Goal: Task Accomplishment & Management: Manage account settings

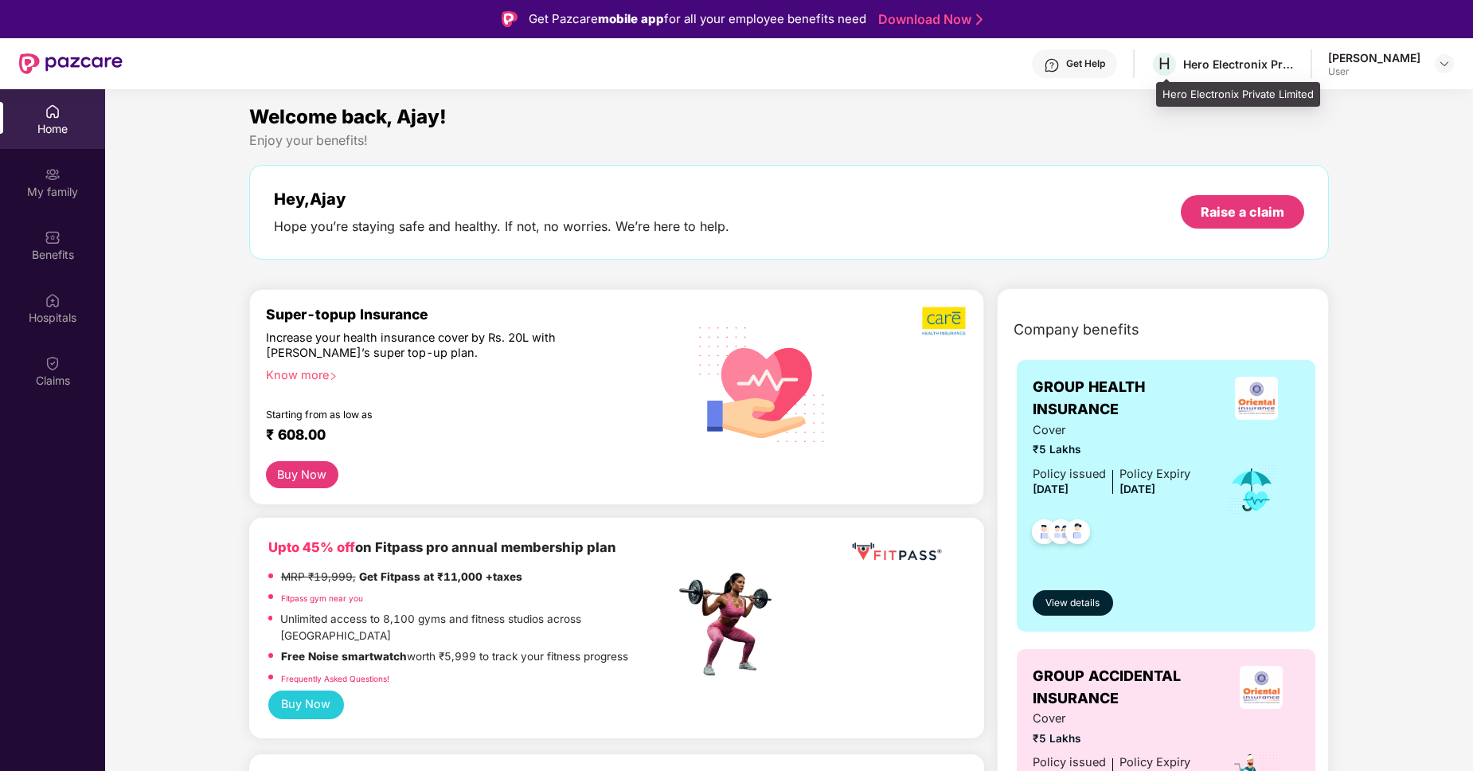
click at [1230, 61] on div "Hero Electronix Private Limited" at bounding box center [1238, 64] width 111 height 15
click at [1446, 62] on img at bounding box center [1444, 63] width 13 height 13
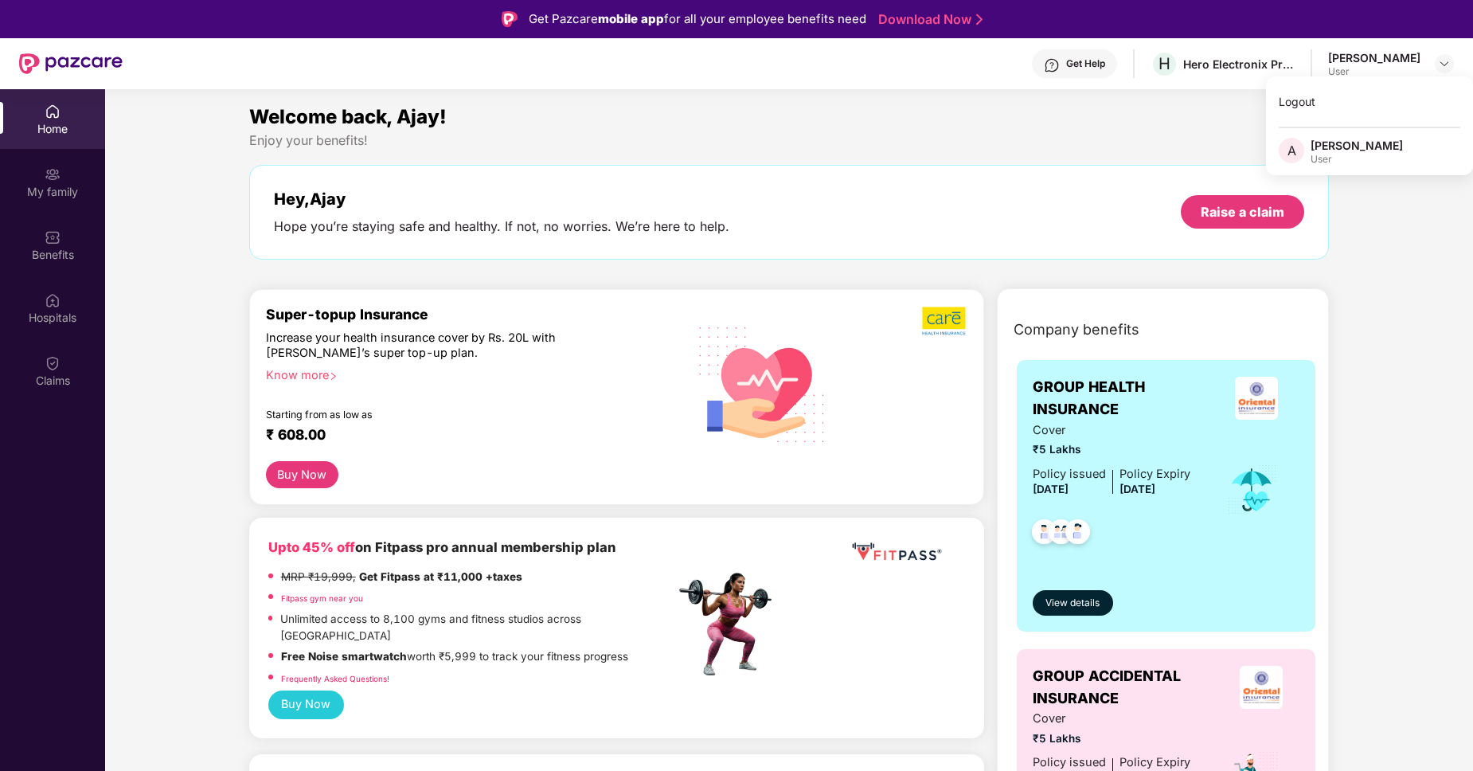
click at [1345, 140] on div "[PERSON_NAME]" at bounding box center [1357, 145] width 92 height 15
click at [49, 188] on div "My family" at bounding box center [52, 192] width 105 height 16
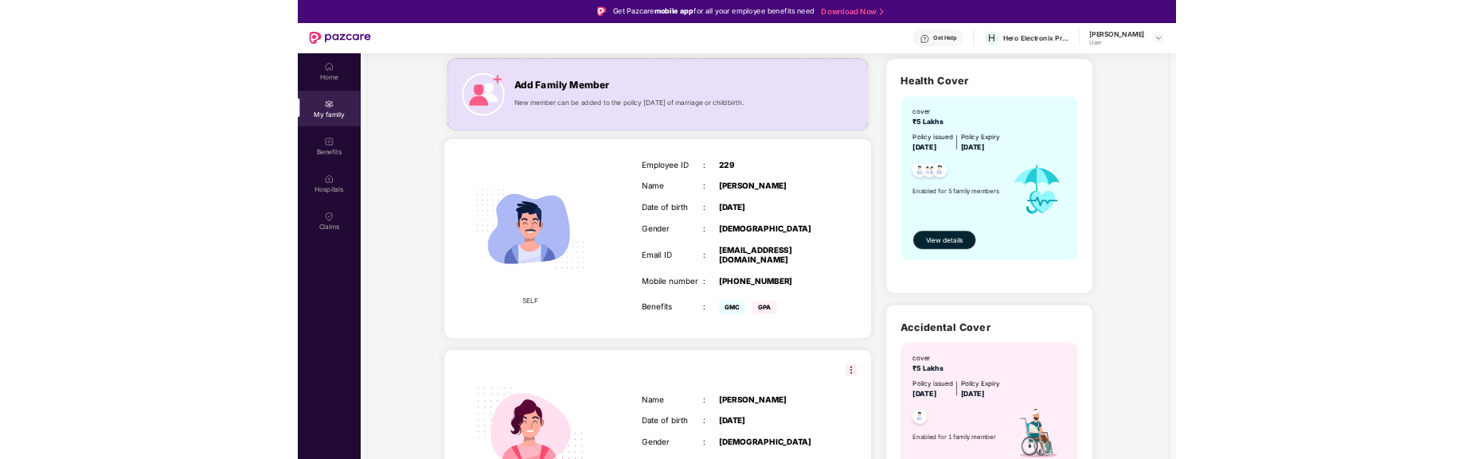
scroll to position [81, 0]
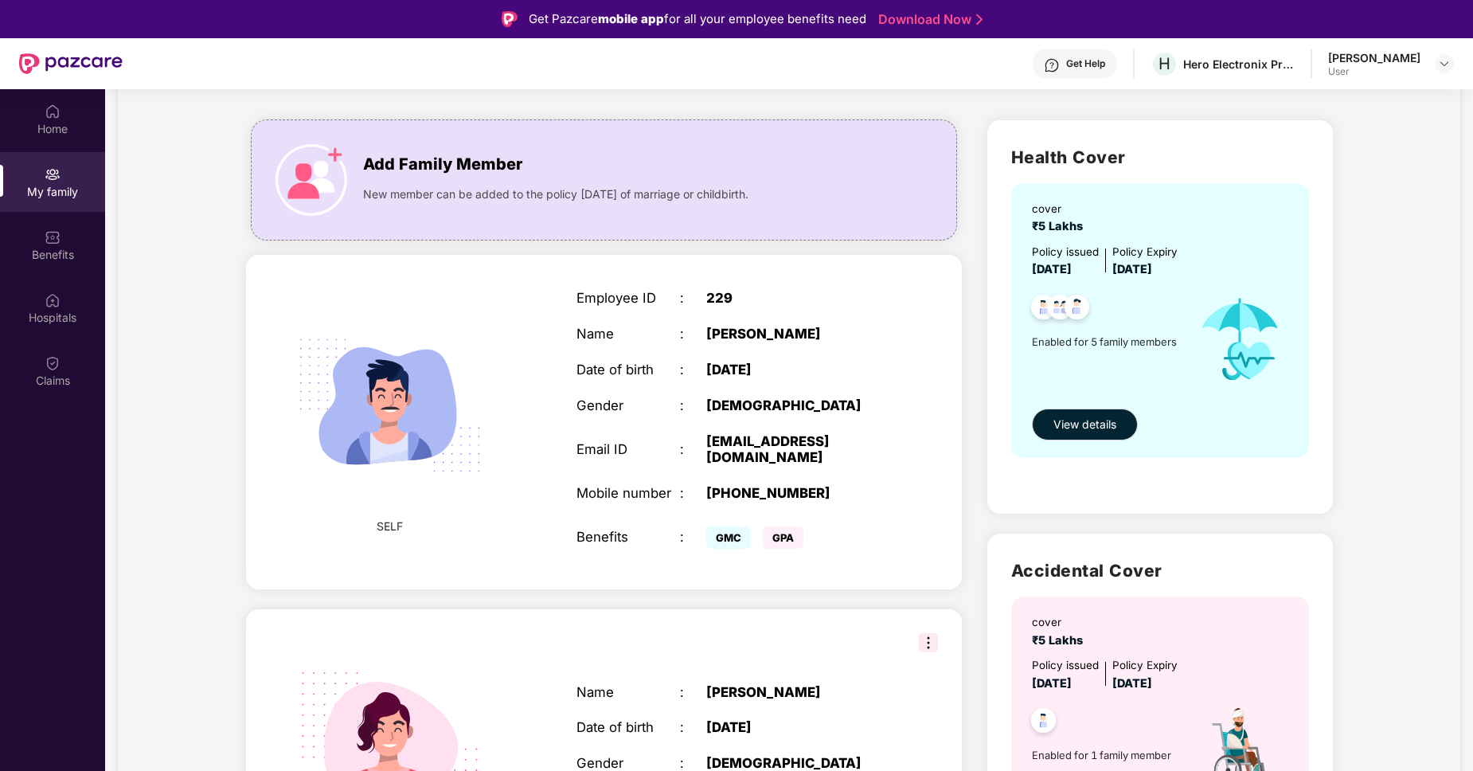
drag, startPoint x: 445, startPoint y: 303, endPoint x: 338, endPoint y: 282, distance: 109.5
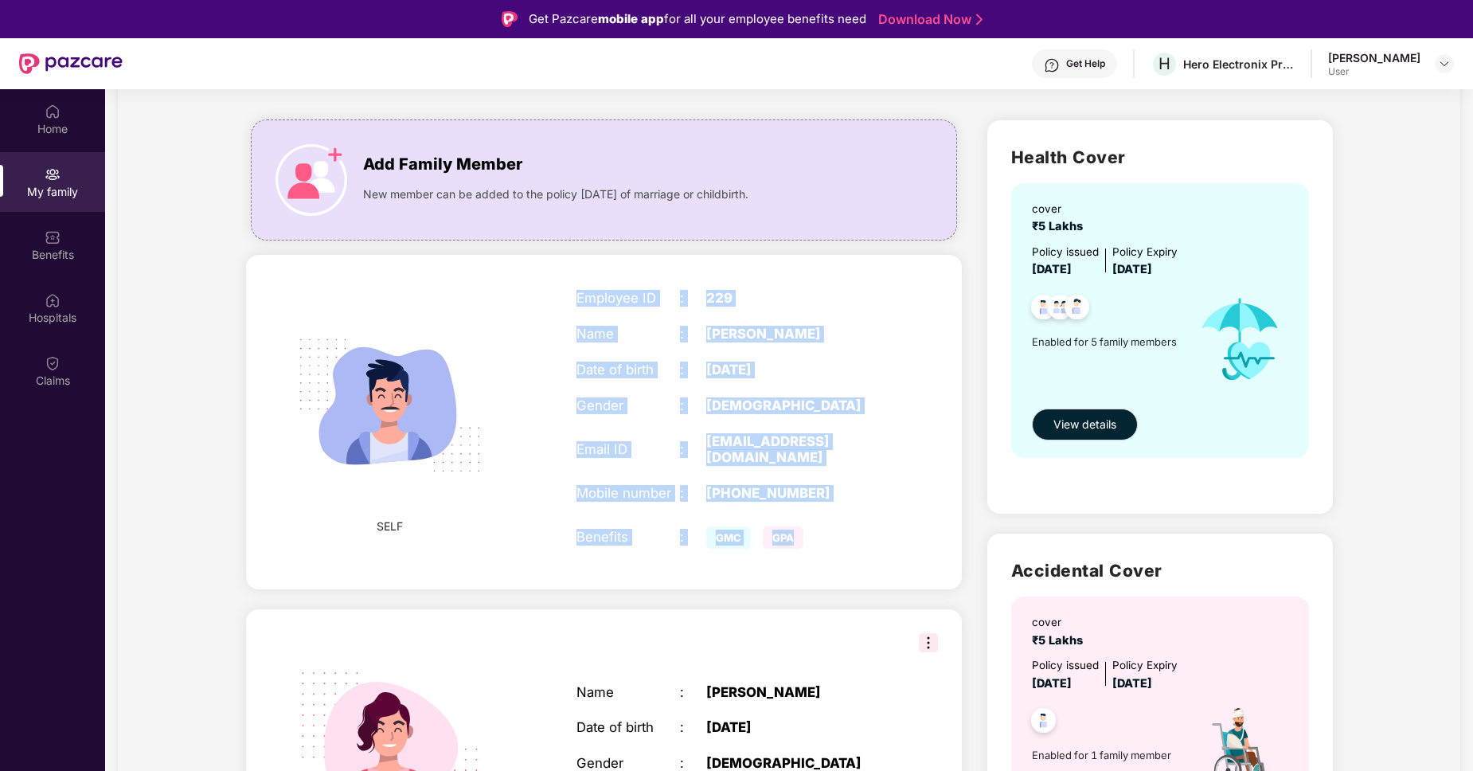
drag, startPoint x: 828, startPoint y: 546, endPoint x: 574, endPoint y: 297, distance: 355.8
click at [574, 297] on div "Employee ID : 229 Name : [PERSON_NAME] Date of birth : [DEMOGRAPHIC_DATA] Gende…" at bounding box center [732, 422] width 342 height 303
copy div "Employee ID : 229 Name : [PERSON_NAME] Date of birth : [DEMOGRAPHIC_DATA] Gende…"
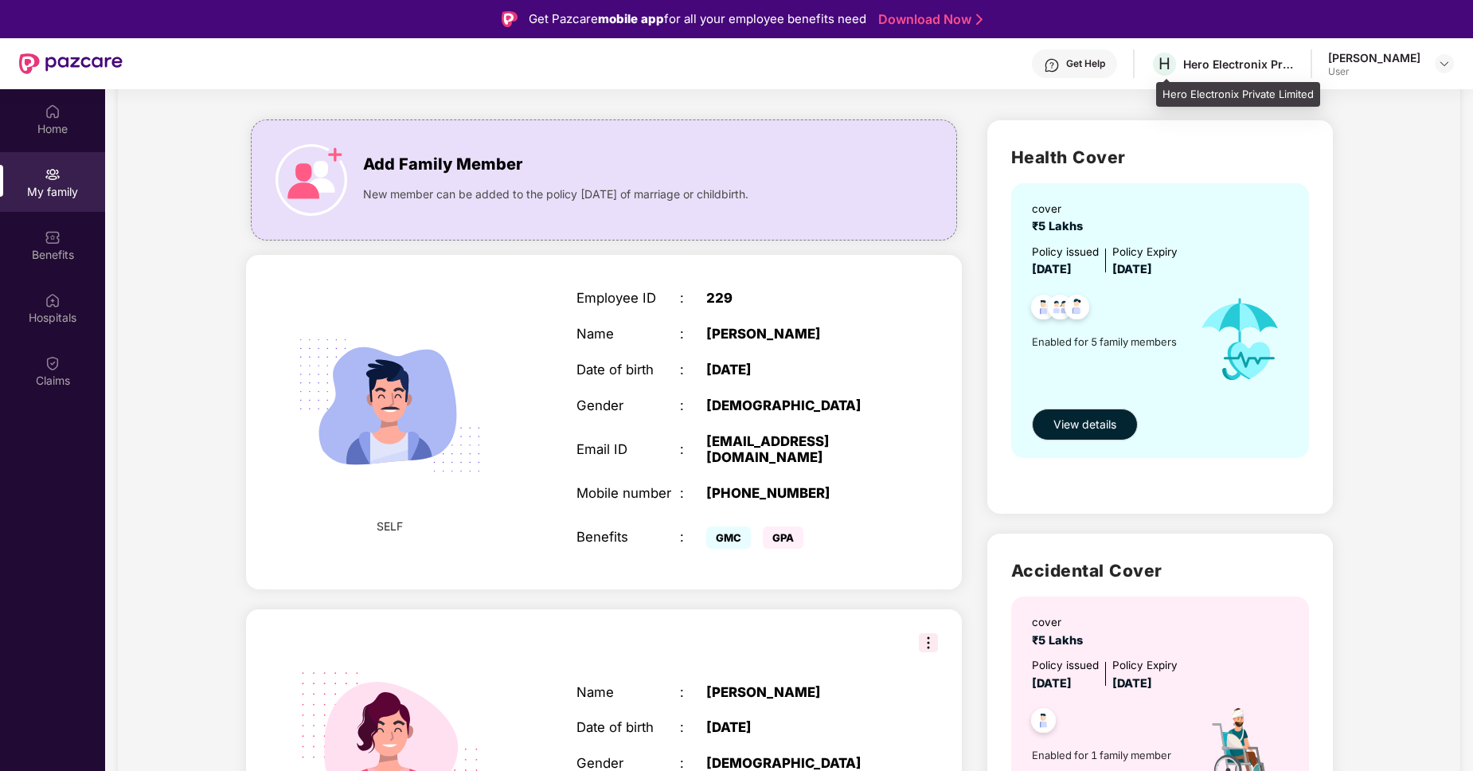
click at [1211, 62] on div "Hero Electronix Private Limited" at bounding box center [1238, 64] width 111 height 15
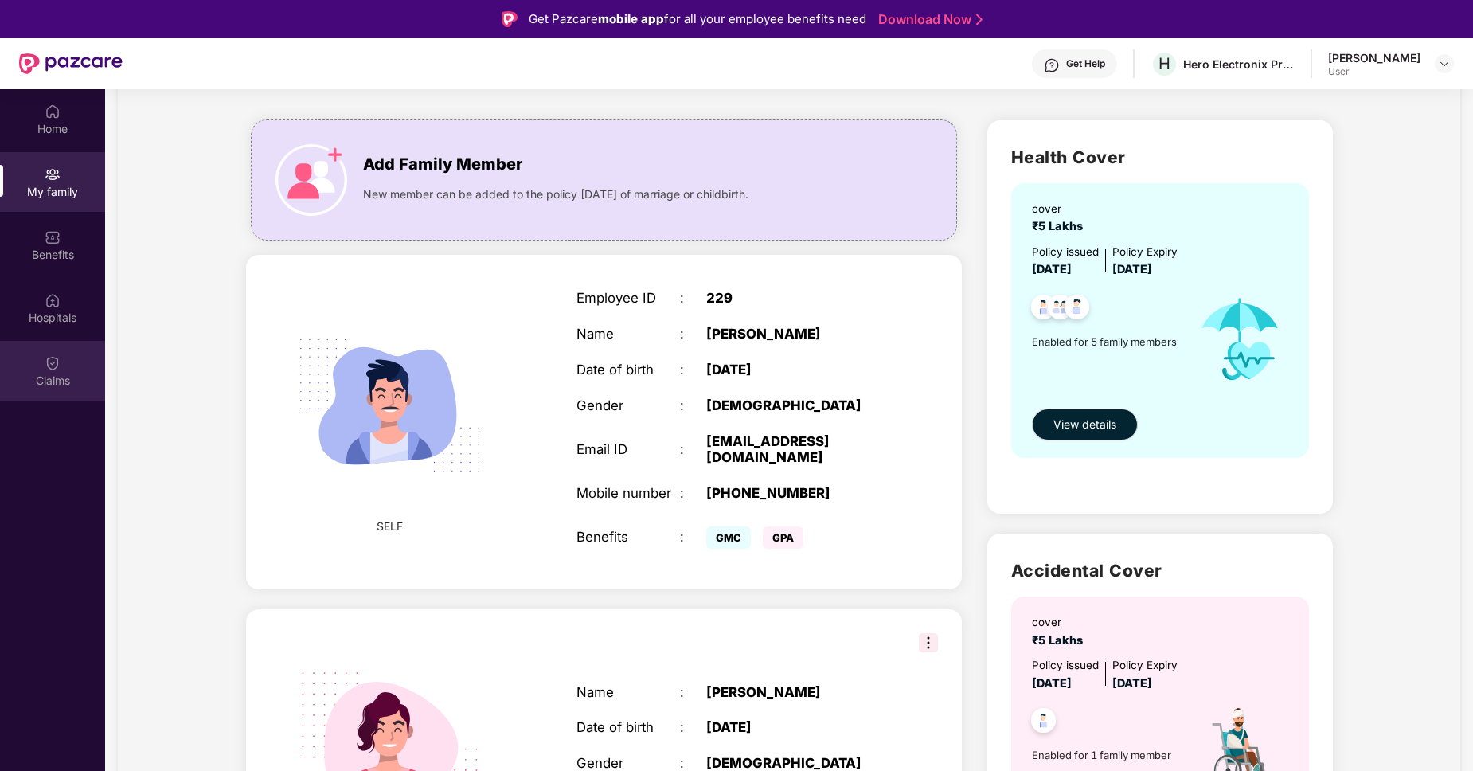
click at [61, 369] on div "Claims" at bounding box center [52, 371] width 105 height 60
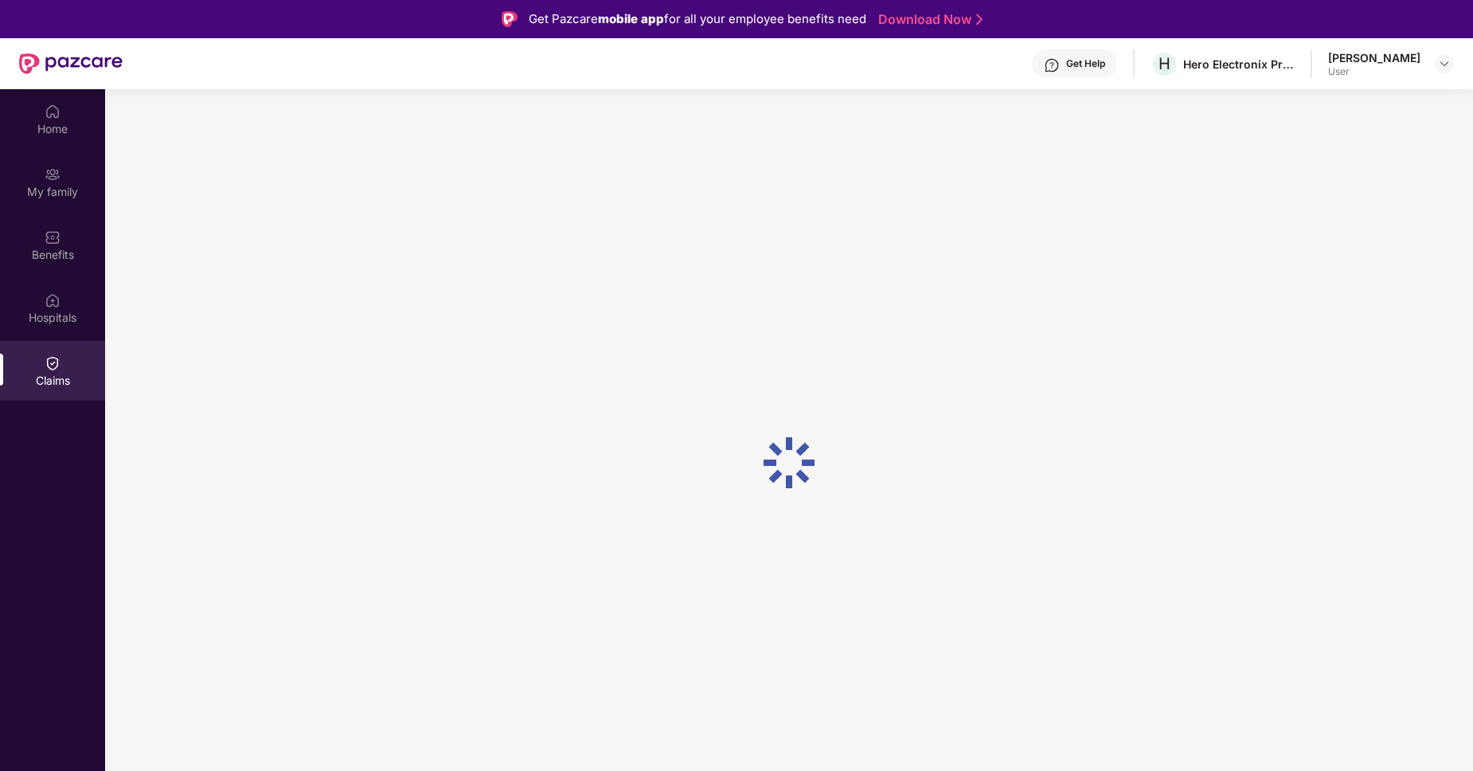
scroll to position [0, 0]
